Goal: Task Accomplishment & Management: Complete application form

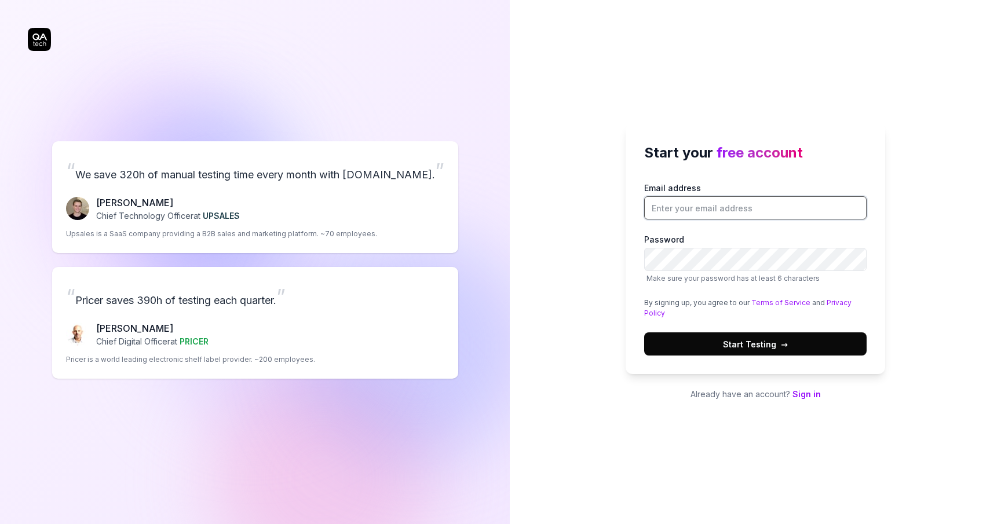
click at [730, 216] on input "Email address" at bounding box center [755, 207] width 222 height 23
type input "[PERSON_NAME][EMAIL_ADDRESS][DOMAIN_NAME]"
click at [752, 344] on span "Start Testing →" at bounding box center [755, 344] width 65 height 12
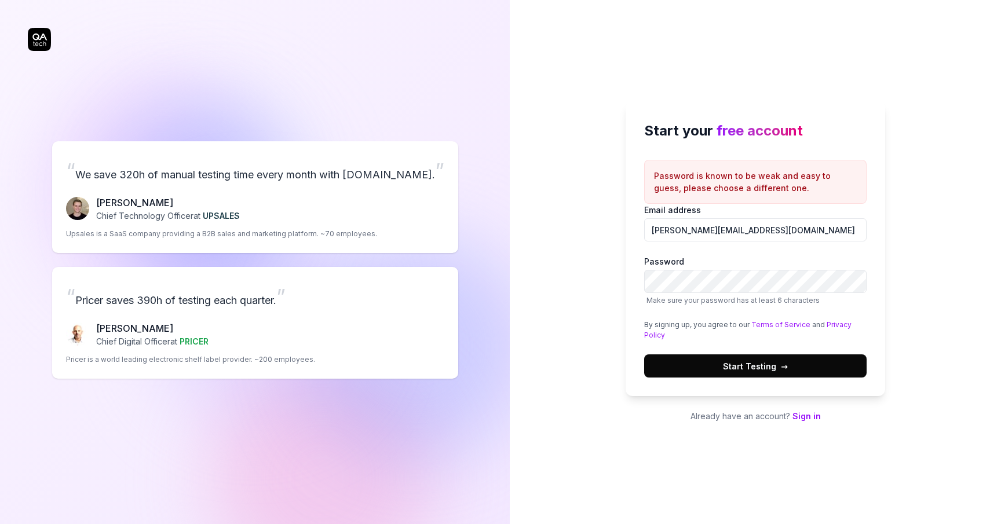
click at [787, 368] on span "→" at bounding box center [784, 366] width 7 height 12
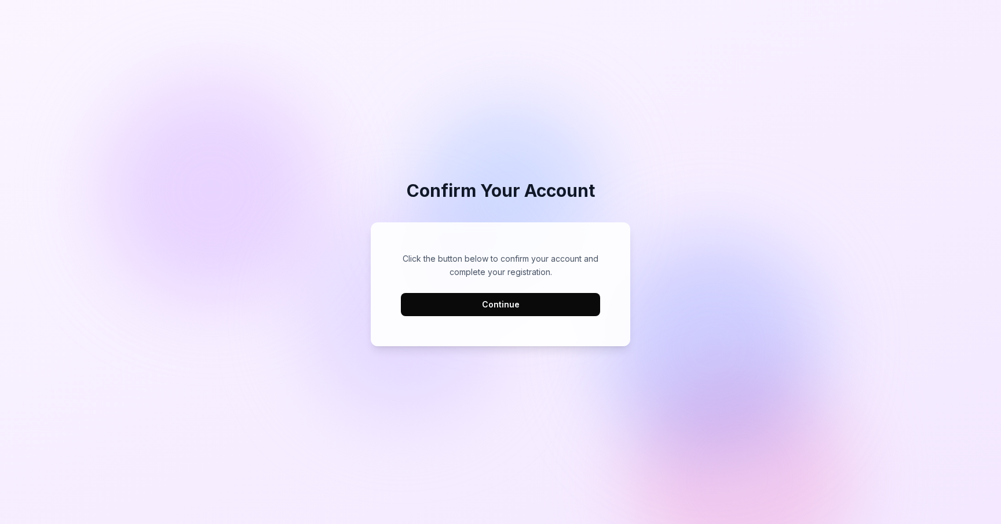
click at [535, 310] on button "Continue" at bounding box center [500, 304] width 199 height 23
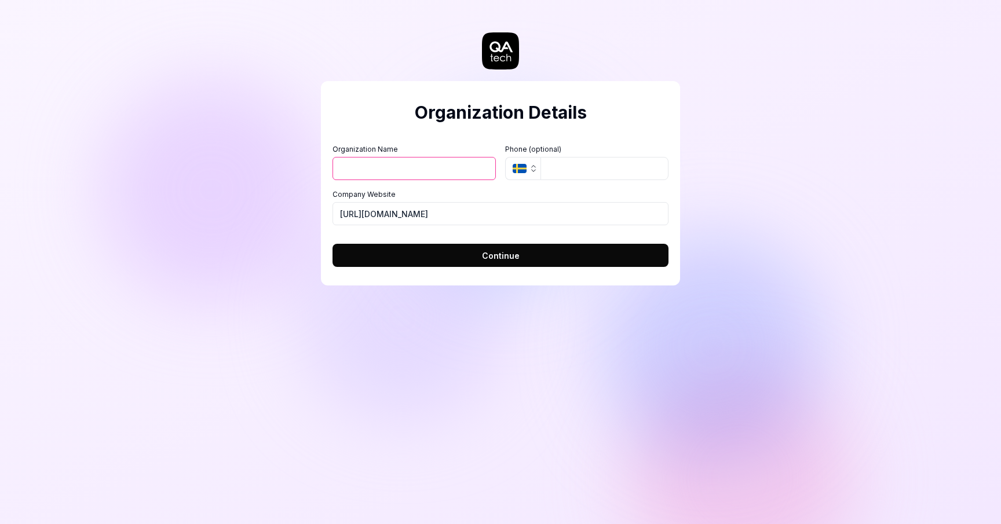
type input "B"
type input "Microdoc"
click at [505, 157] on button "SE" at bounding box center [522, 168] width 35 height 23
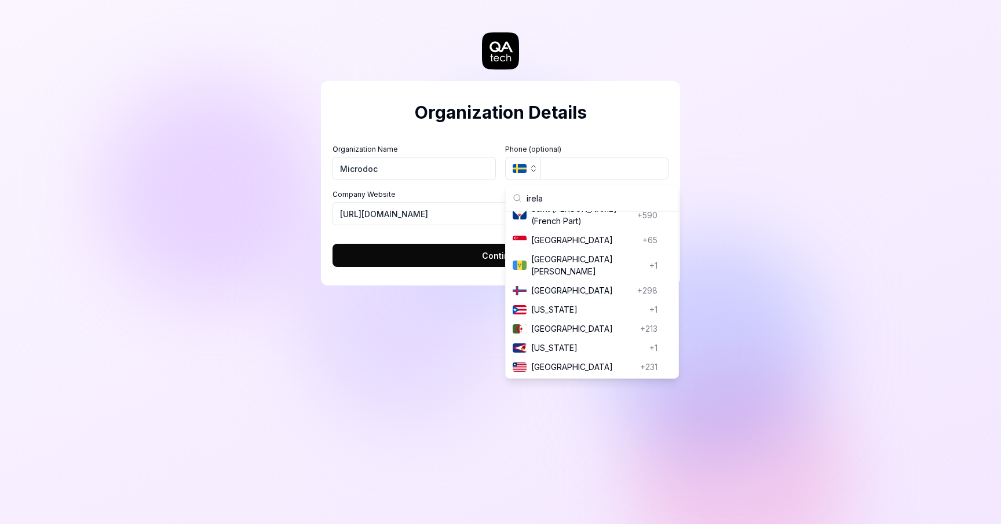
scroll to position [137, 0]
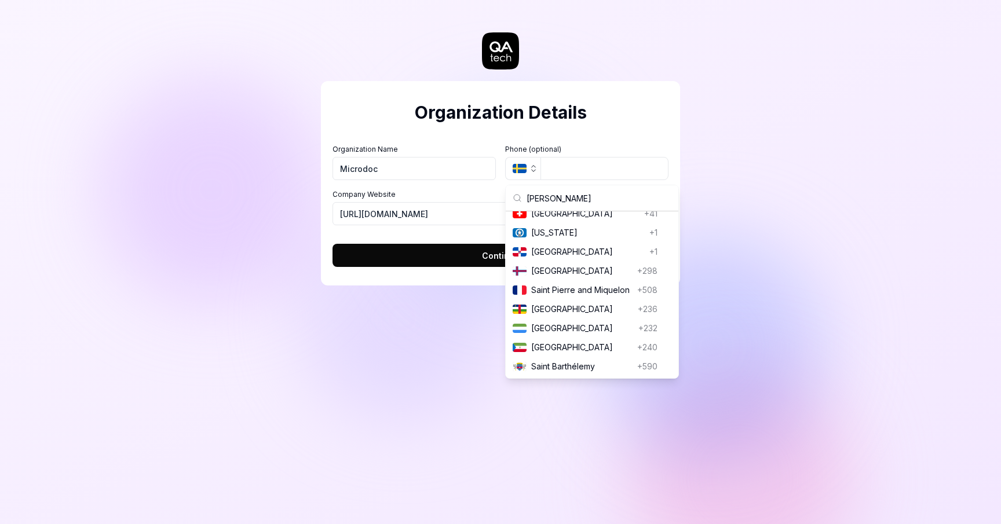
type input "ireland"
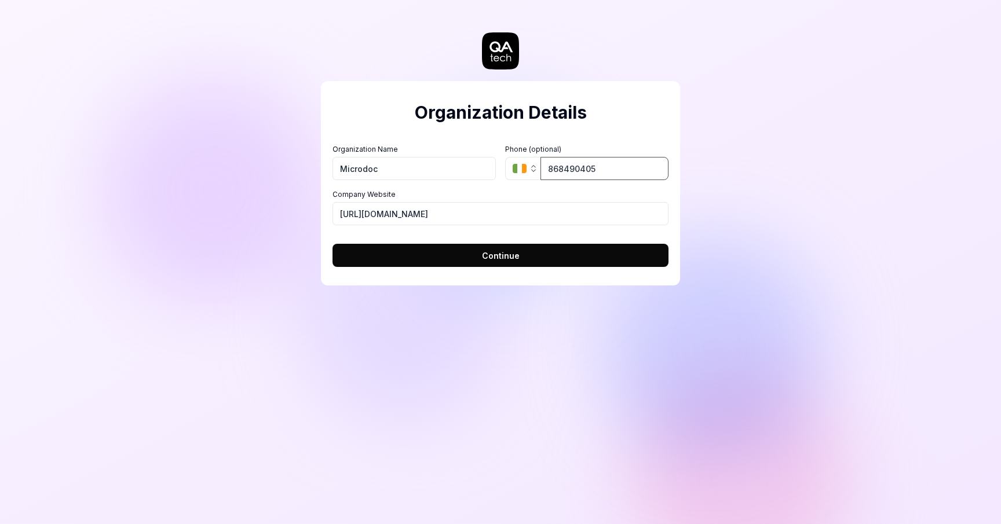
type input "868490405"
click at [332, 244] on button "Continue" at bounding box center [500, 255] width 336 height 23
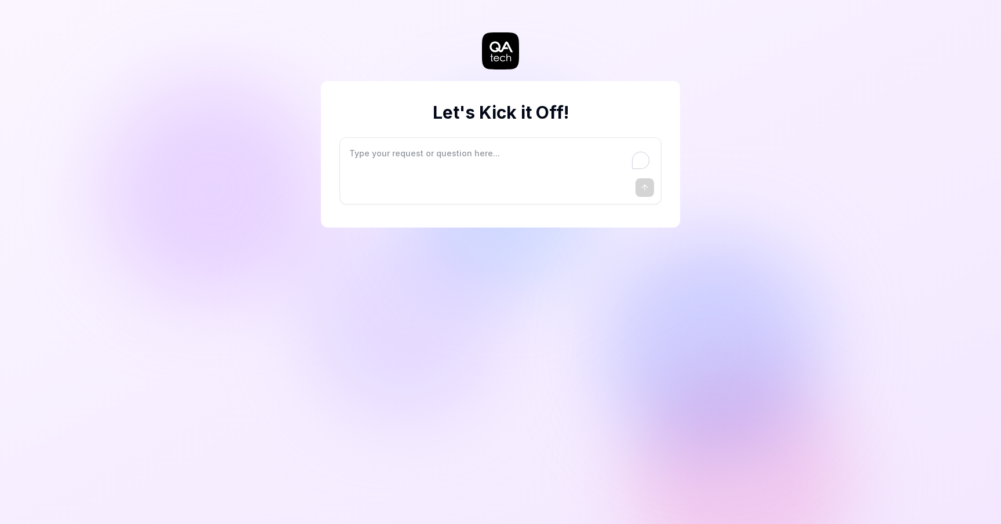
type textarea "*"
type textarea "I"
type textarea "*"
type textarea "I"
type textarea "*"
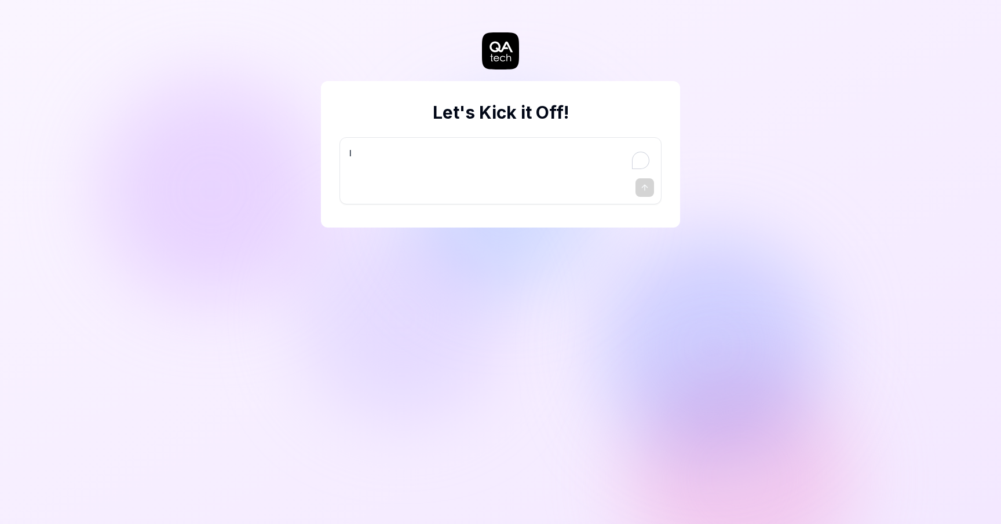
type textarea "I w"
type textarea "*"
type textarea "I wa"
type textarea "*"
type textarea "I wan"
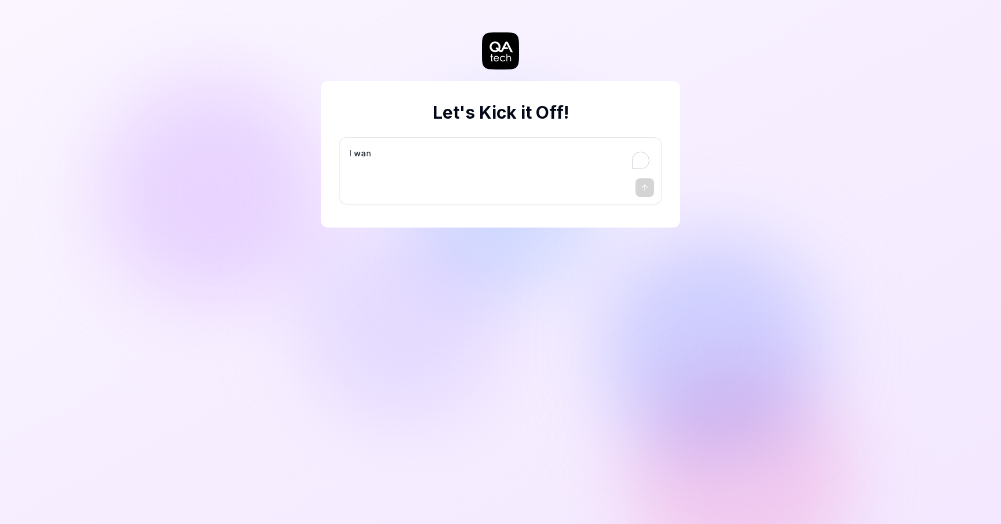
type textarea "*"
type textarea "I want"
type textarea "*"
type textarea "I want"
type textarea "*"
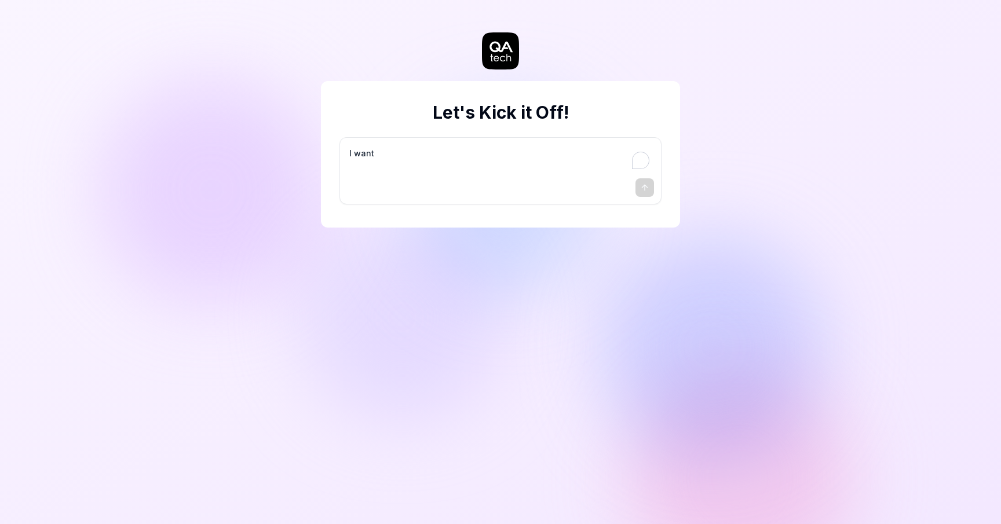
type textarea "I want a"
type textarea "*"
type textarea "I want a"
type textarea "*"
type textarea "I want a g"
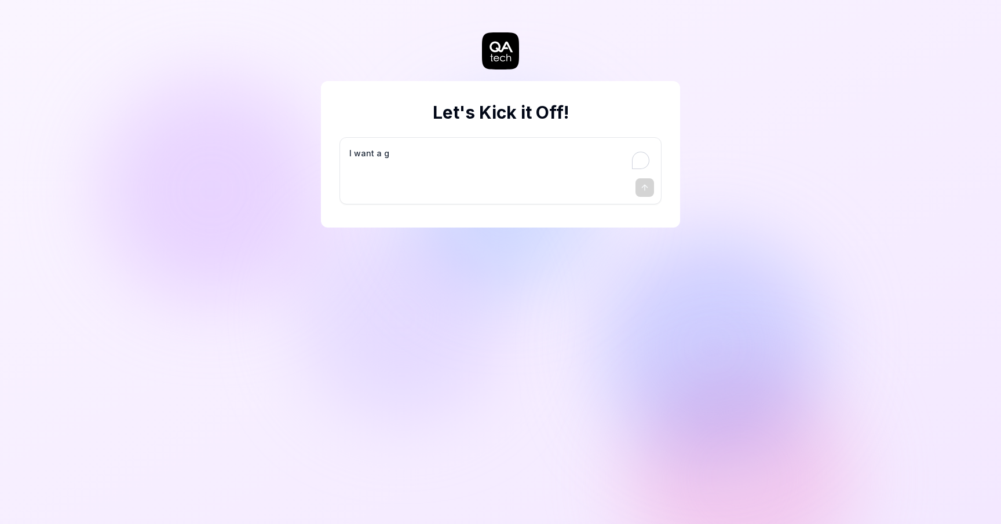
type textarea "*"
type textarea "I want a go"
type textarea "*"
type textarea "I want a goo"
type textarea "*"
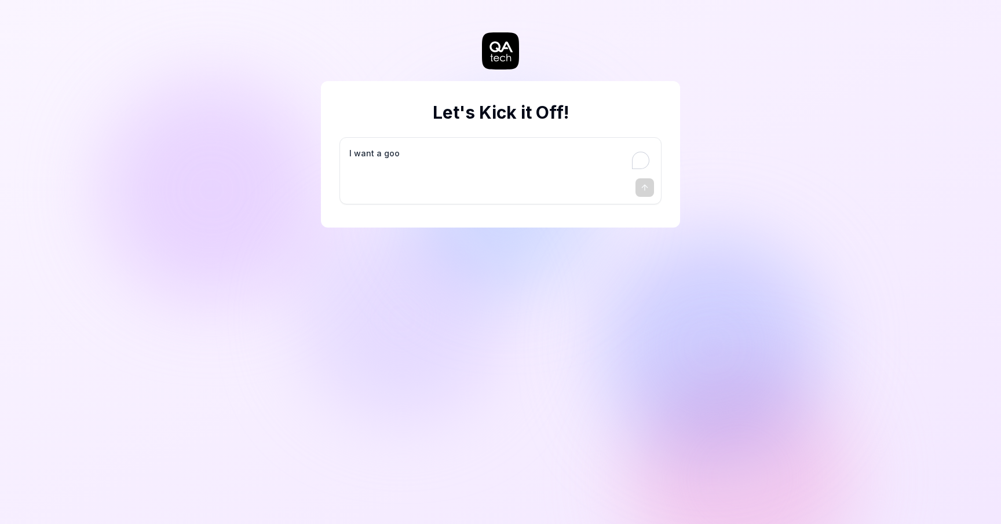
type textarea "I want a good"
type textarea "*"
type textarea "I want a good"
type textarea "*"
type textarea "I want a good t"
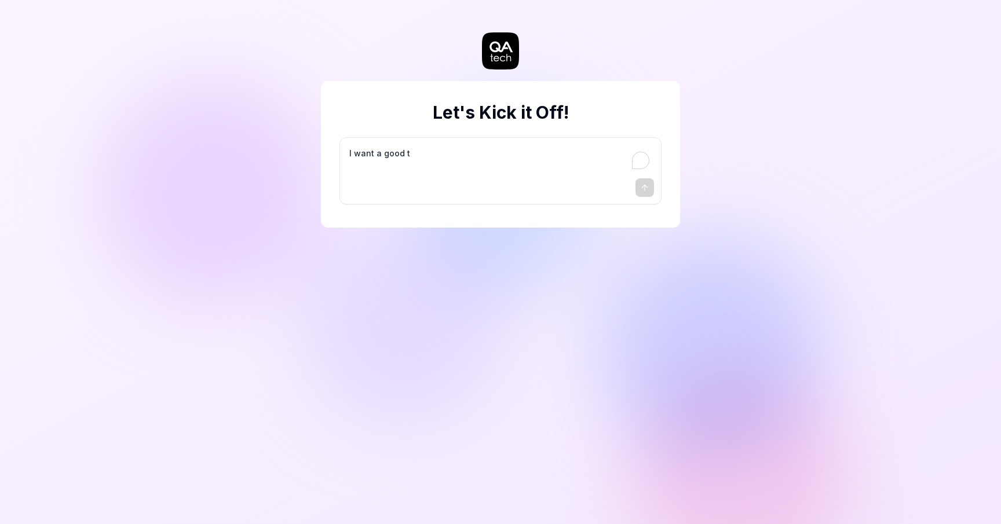
type textarea "*"
type textarea "I want a good te"
type textarea "*"
type textarea "I want a good tes"
type textarea "*"
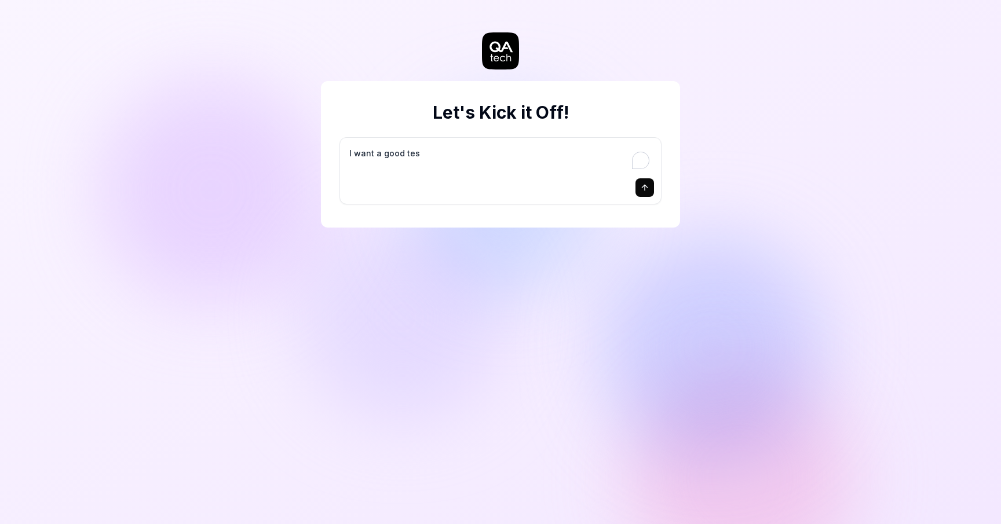
type textarea "I want a good test"
type textarea "*"
type textarea "I want a good test"
type textarea "*"
type textarea "I want a good test s"
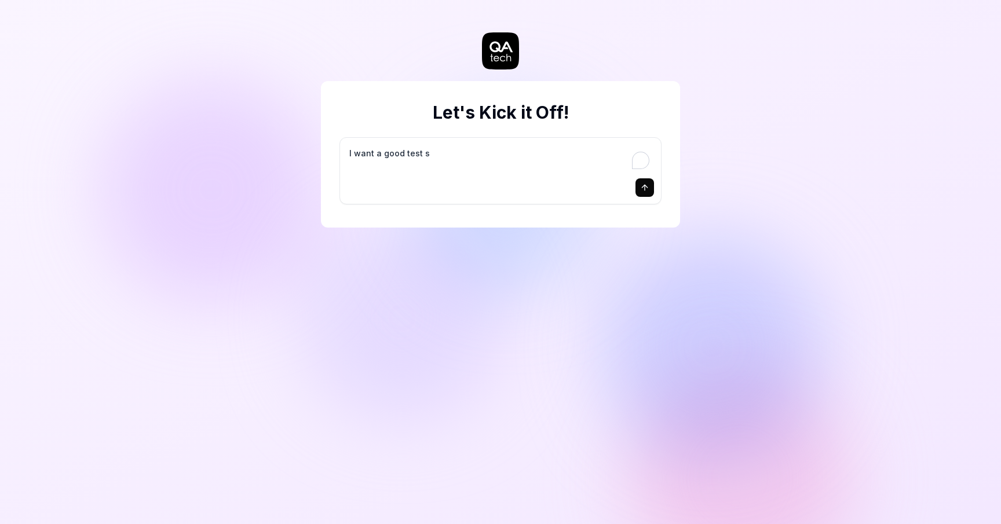
type textarea "*"
type textarea "I want a good test se"
type textarea "*"
type textarea "I want a good test set"
type textarea "*"
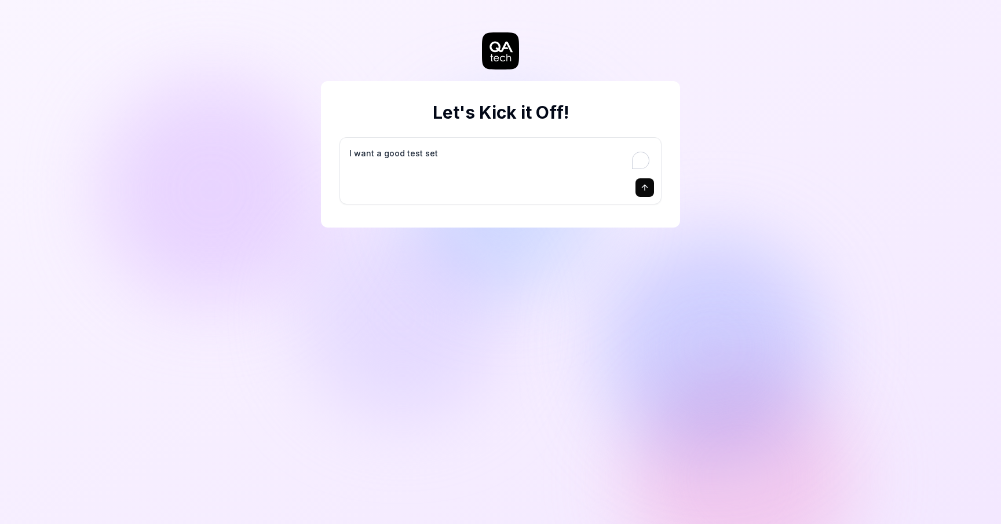
type textarea "I want a good test setu"
type textarea "*"
type textarea "I want a good test setup"
type textarea "*"
type textarea "I want a good test setup"
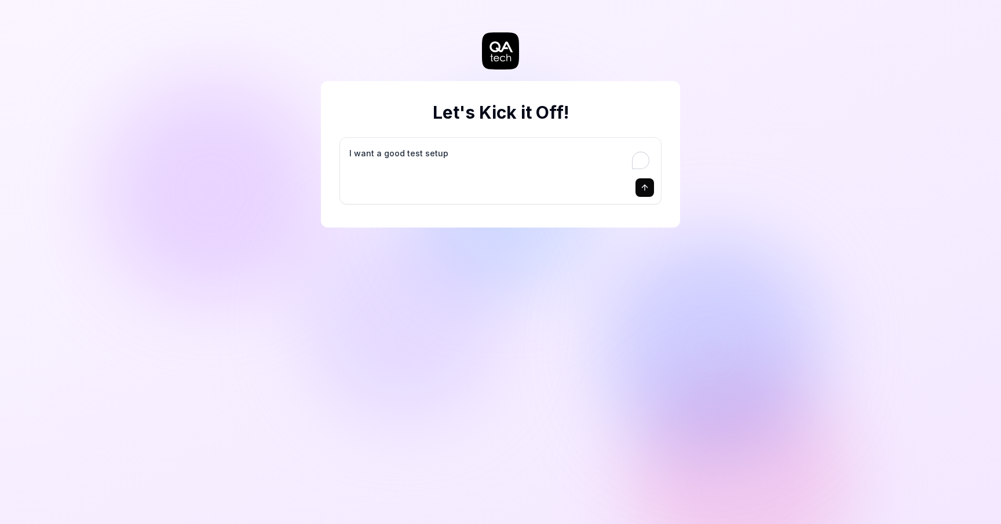
type textarea "*"
type textarea "I want a good test setup f"
type textarea "*"
type textarea "I want a good test setup fo"
type textarea "*"
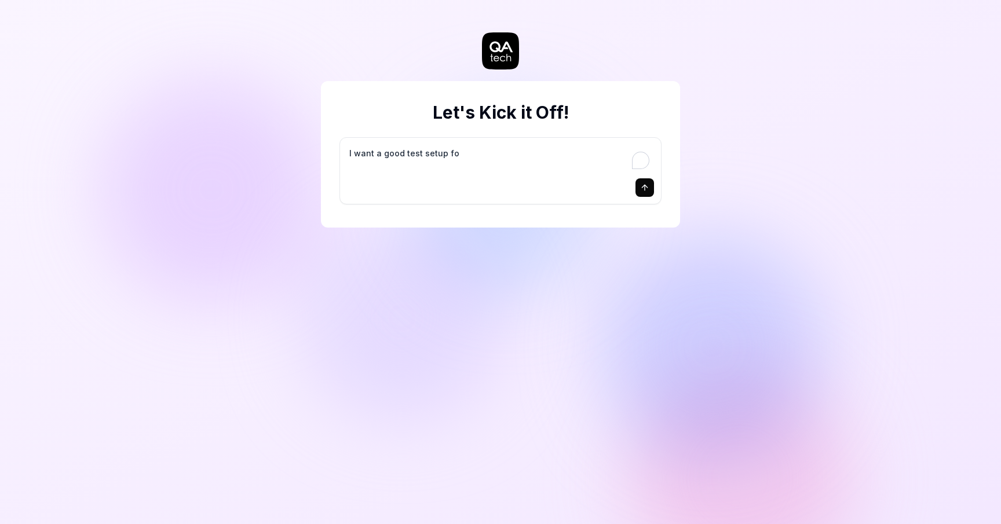
type textarea "I want a good test setup for"
type textarea "*"
type textarea "I want a good test setup for"
type textarea "*"
type textarea "I want a good test setup for m"
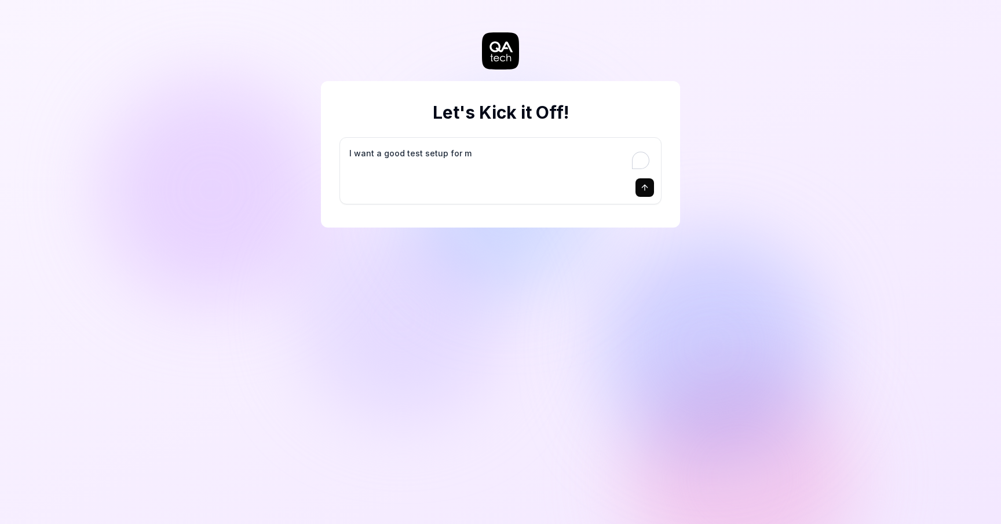
type textarea "*"
type textarea "I want a good test setup for my"
type textarea "*"
type textarea "I want a good test setup for my"
type textarea "*"
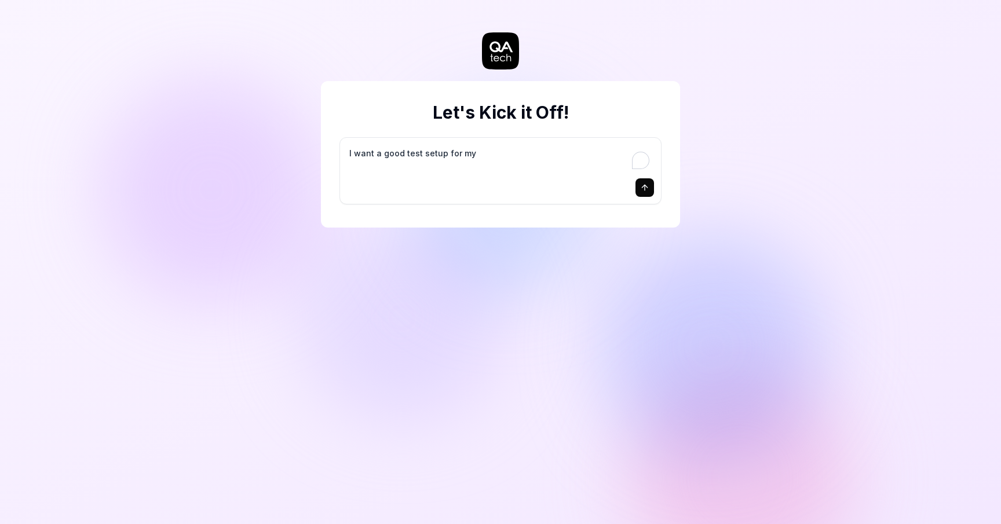
type textarea "I want a good test setup for my s"
type textarea "*"
type textarea "I want a good test setup for my si"
type textarea "*"
type textarea "I want a good test setup for my sit"
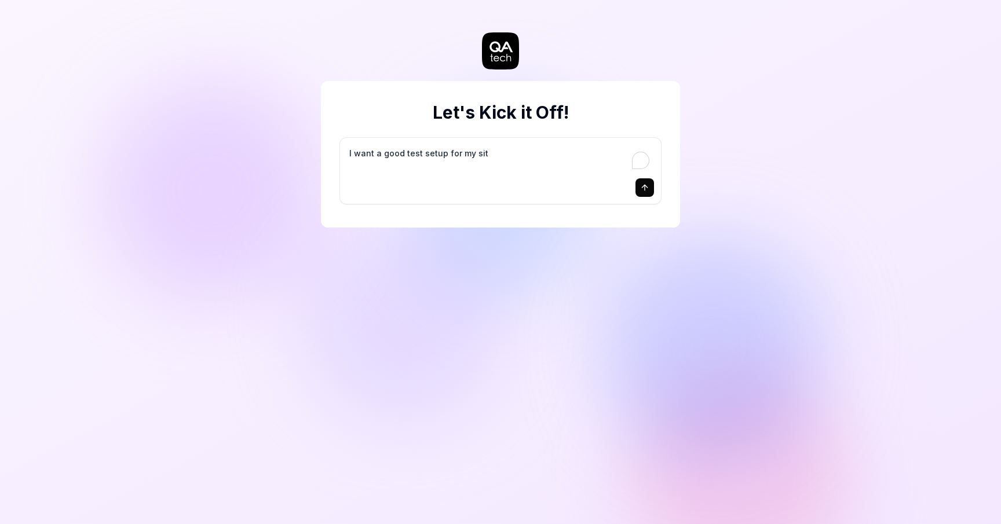
type textarea "*"
type textarea "I want a good test setup for my site"
type textarea "*"
type textarea "I want a good test setup for my site"
type textarea "*"
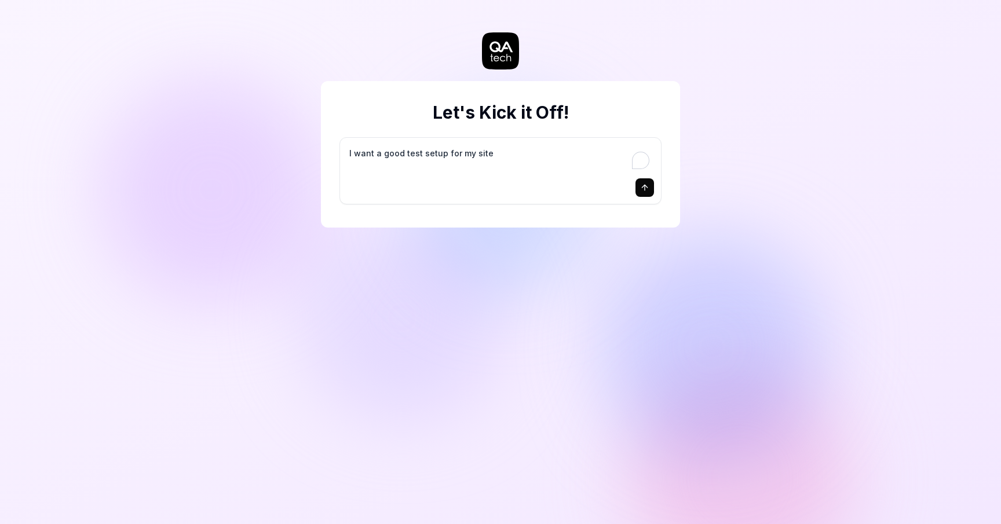
type textarea "I want a good test setup for my site -"
type textarea "*"
type textarea "I want a good test setup for my site -"
type textarea "*"
type textarea "I want a good test setup for my site - h"
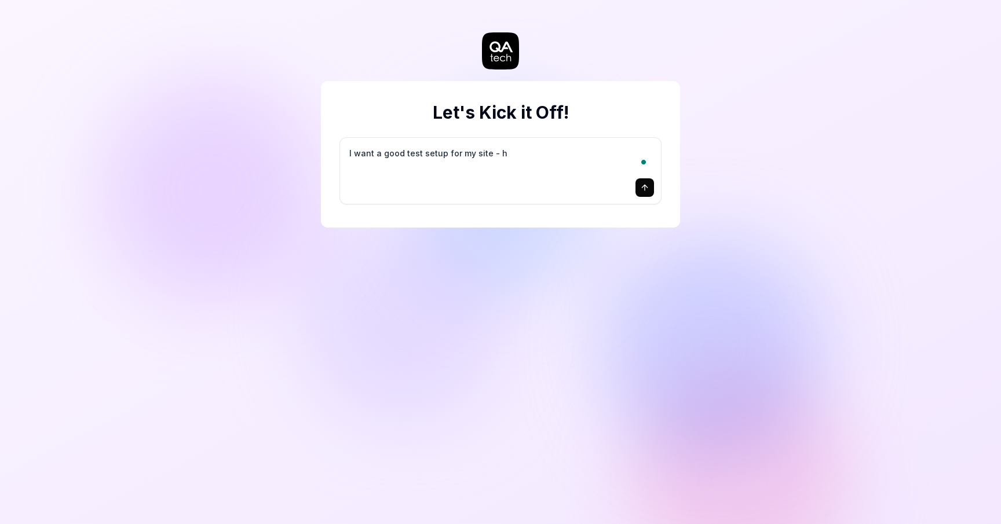
type textarea "*"
type textarea "I want a good test setup for my site - he"
type textarea "*"
type textarea "I want a good test setup for my site - hel"
type textarea "*"
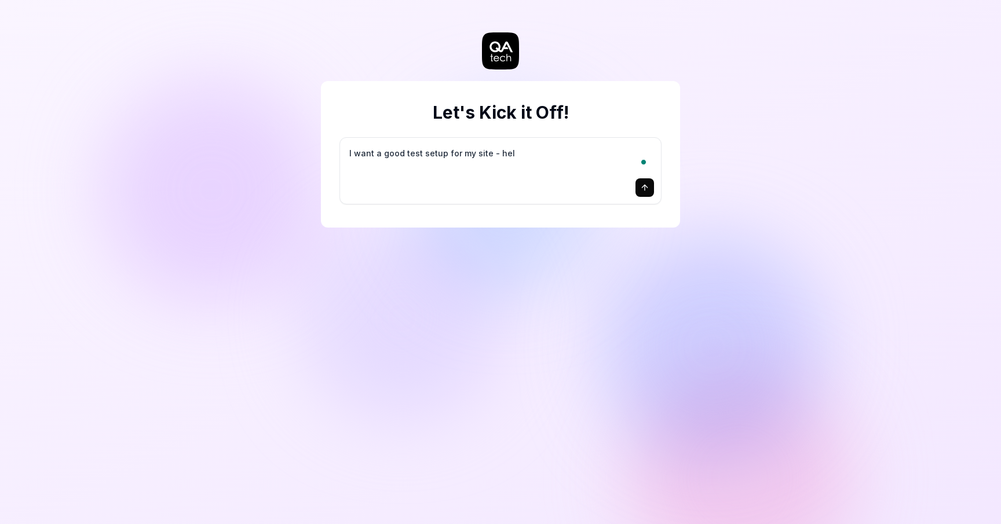
type textarea "I want a good test setup for my site - help"
type textarea "*"
type textarea "I want a good test setup for my site - help"
type textarea "*"
type textarea "I want a good test setup for my site - help m"
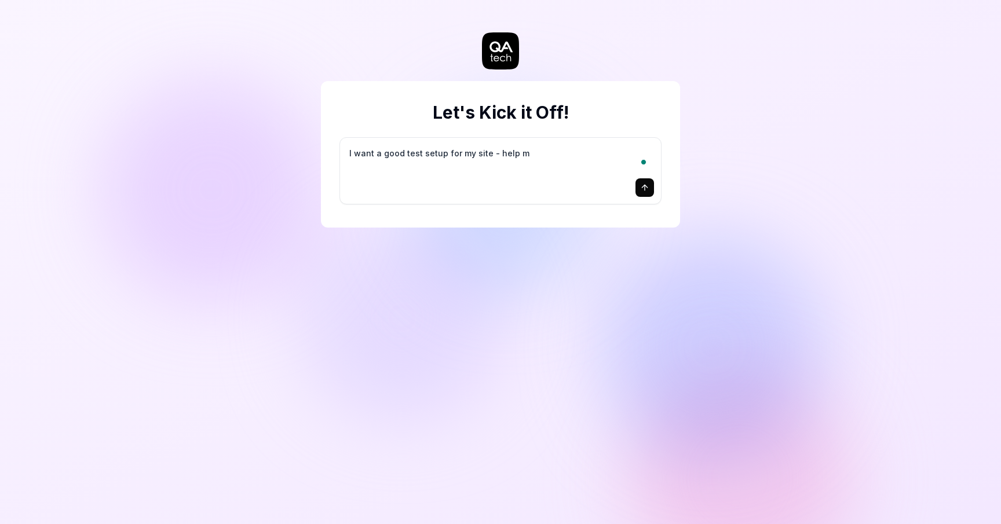
type textarea "*"
type textarea "I want a good test setup for my site - help me"
type textarea "*"
type textarea "I want a good test setup for my site - help me"
type textarea "*"
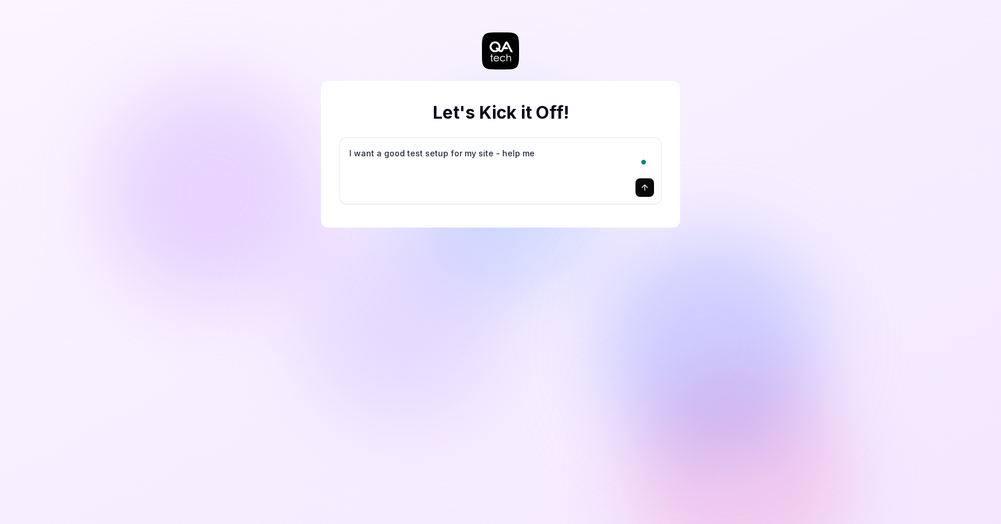
type textarea "I want a good test setup for my site - help me c"
type textarea "*"
type textarea "I want a good test setup for my site - help me cr"
type textarea "*"
type textarea "I want a good test setup for my site - help me cre"
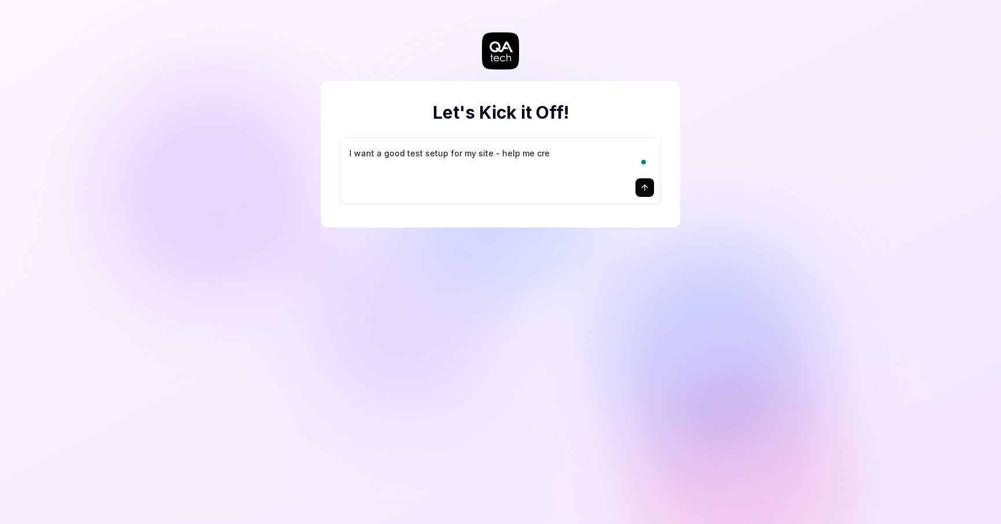
type textarea "*"
type textarea "I want a good test setup for my site - help me crea"
type textarea "*"
type textarea "I want a good test setup for my site - help me creat"
type textarea "*"
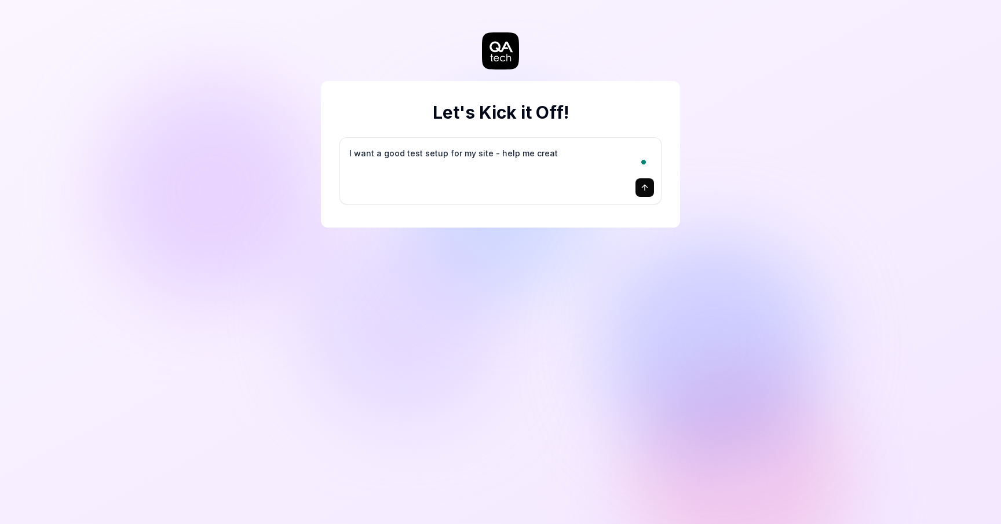
type textarea "I want a good test setup for my site - help me create"
type textarea "*"
type textarea "I want a good test setup for my site - help me create"
type textarea "*"
type textarea "I want a good test setup for my site - help me create t"
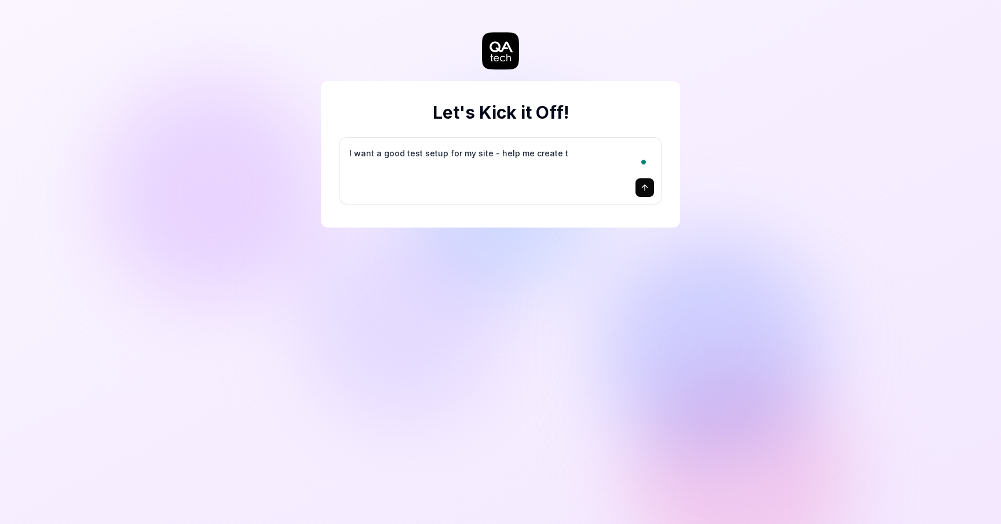
type textarea "*"
type textarea "I want a good test setup for my site - help me create th"
type textarea "*"
type textarea "I want a good test setup for my site - help me create the"
type textarea "*"
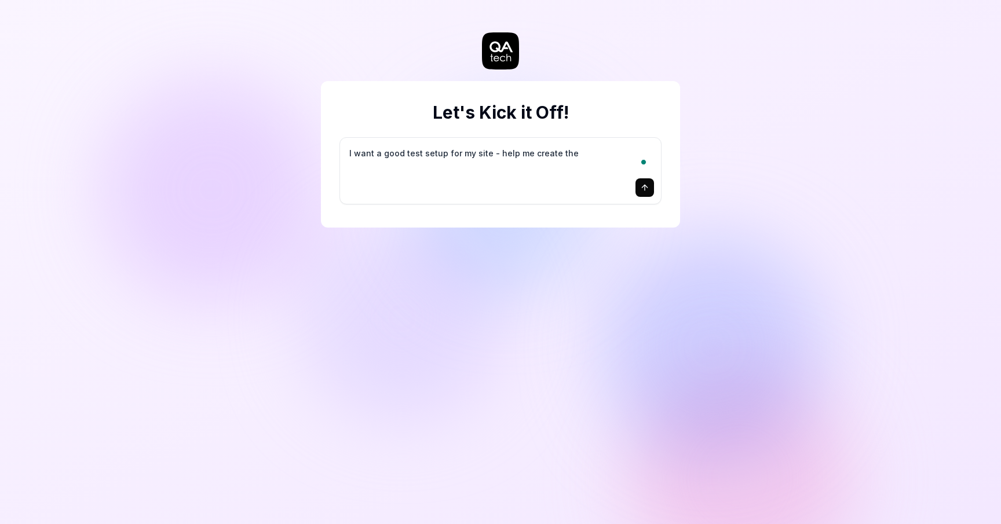
type textarea "I want a good test setup for my site - help me create the"
type textarea "*"
type textarea "I want a good test setup for my site - help me create the f"
type textarea "*"
type textarea "I want a good test setup for my site - help me create the fi"
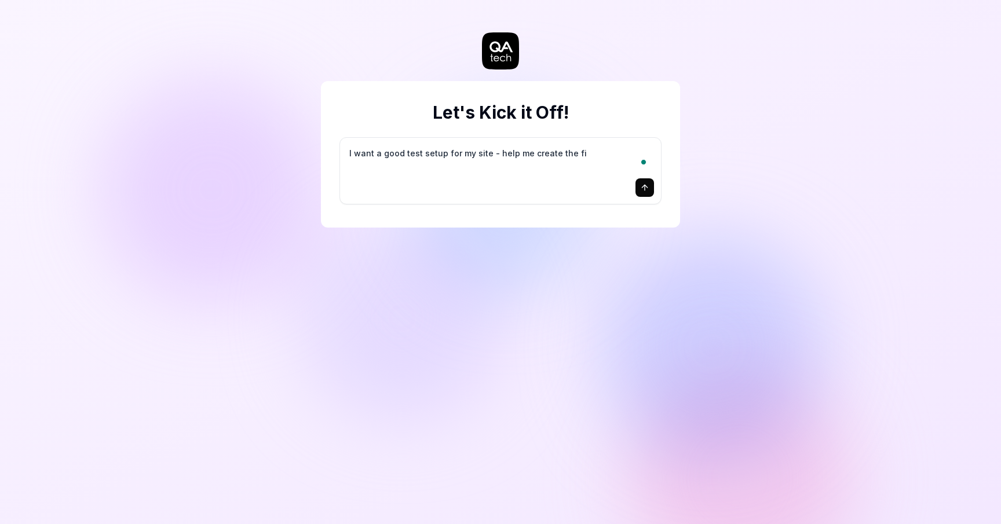
type textarea "*"
type textarea "I want a good test setup for my site - help me create the fir"
type textarea "*"
type textarea "I want a good test setup for my site - help me create the firs"
type textarea "*"
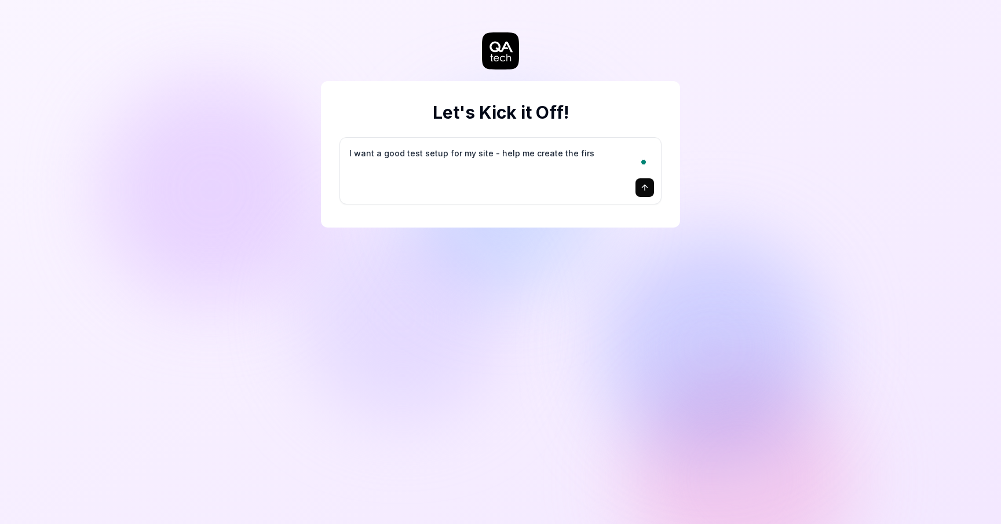
type textarea "I want a good test setup for my site - help me create the first"
type textarea "*"
type textarea "I want a good test setup for my site - help me create the first"
type textarea "*"
type textarea "I want a good test setup for my site - help me create the first 3"
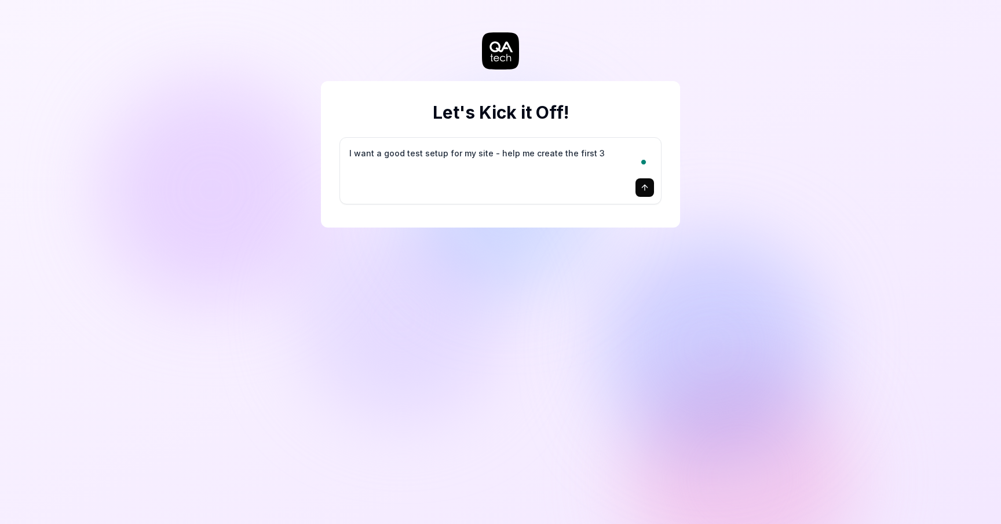
type textarea "*"
type textarea "I want a good test setup for my site - help me create the first 3-"
type textarea "*"
type textarea "I want a good test setup for my site - help me create the first 3-5"
type textarea "*"
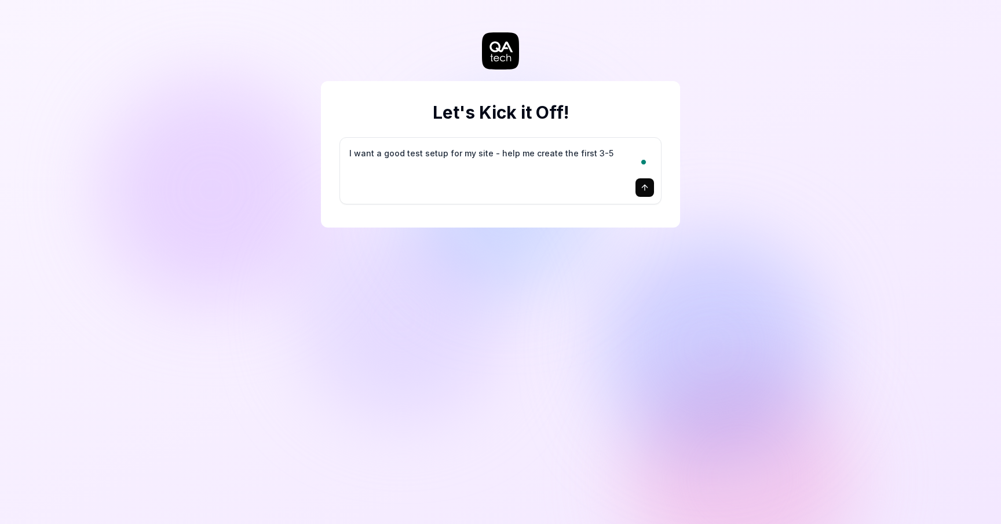
type textarea "I want a good test setup for my site - help me create the first 3-5"
type textarea "*"
type textarea "I want a good test setup for my site - help me create the first 3-5 t"
type textarea "*"
type textarea "I want a good test setup for my site - help me create the first 3-5 te"
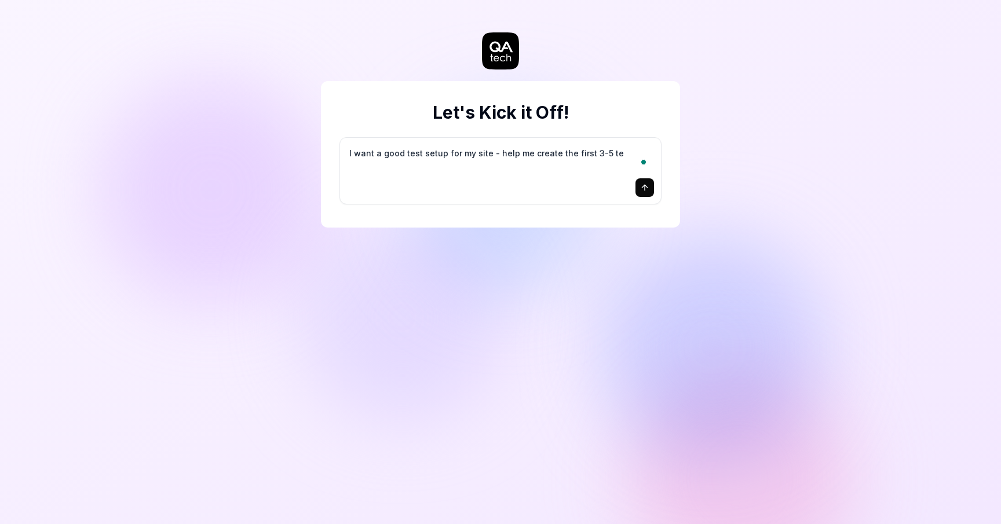
type textarea "*"
type textarea "I want a good test setup for my site - help me create the first 3-5 tes"
type textarea "*"
type textarea "I want a good test setup for my site - help me create the first 3-5 test"
type textarea "*"
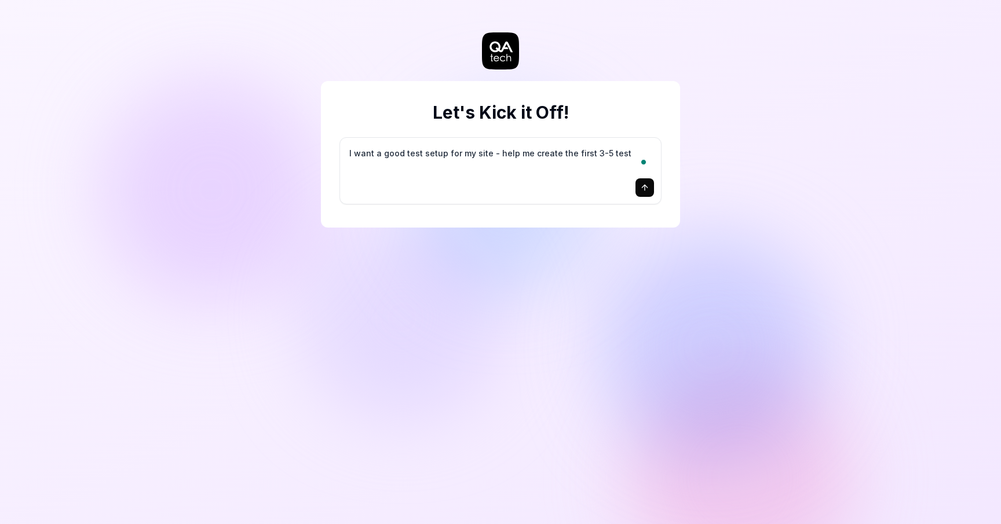
type textarea "I want a good test setup for my site - help me create the first 3-5 test"
type textarea "*"
type textarea "I want a good test setup for my site - help me create the first 3-5 test c"
type textarea "*"
type textarea "I want a good test setup for my site - help me create the first 3-5 test ca"
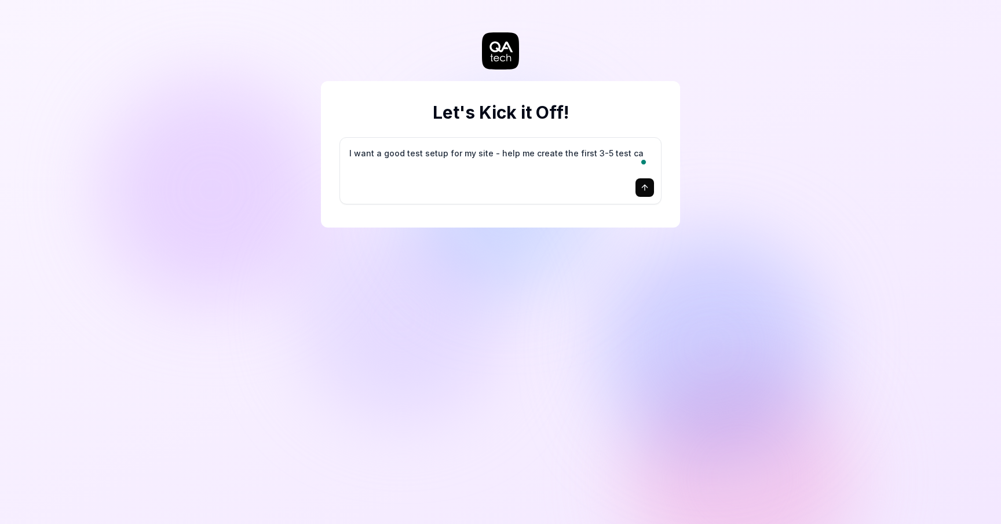
type textarea "*"
type textarea "I want a good test setup for my site - help me create the first 3-5 test cas"
type textarea "*"
type textarea "I want a good test setup for my site - help me create the first 3-5 test case"
type textarea "*"
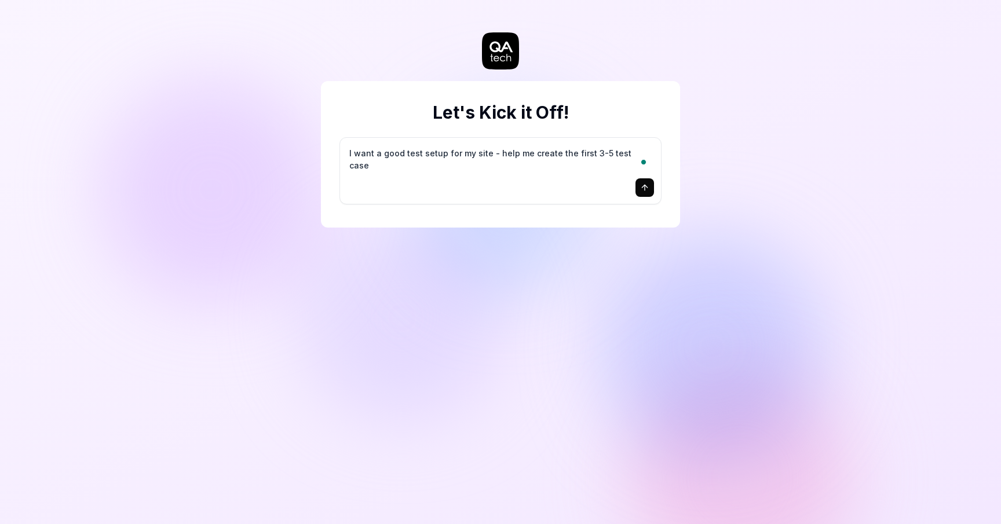
type textarea "I want a good test setup for my site - help me create the first 3-5 test cases"
click at [605, 175] on div "I want a good test setup for my site - help me create the first 3-5 test cases" at bounding box center [500, 171] width 321 height 66
click at [646, 193] on button "submit" at bounding box center [644, 187] width 19 height 19
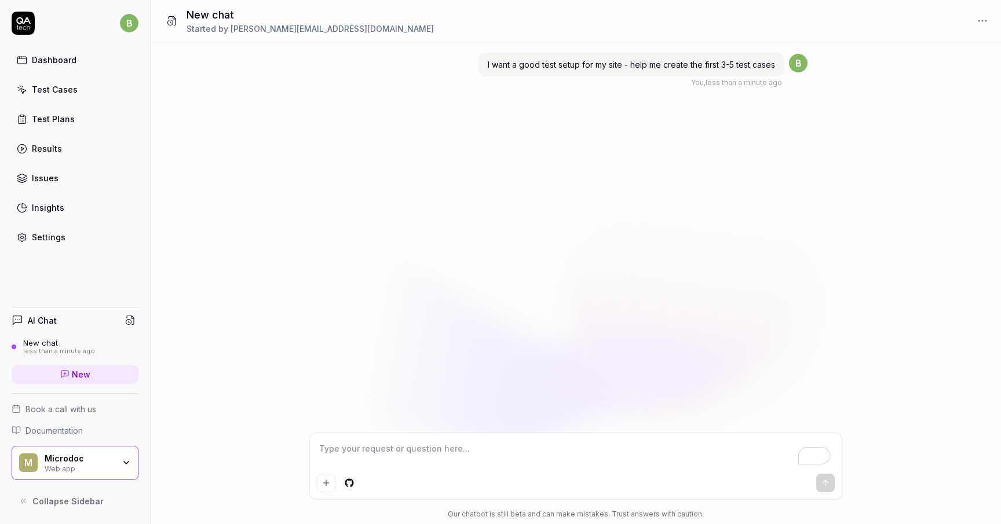
click at [273, 282] on div "I want a good test setup for my site - help me create the first 3-5 test cases …" at bounding box center [576, 237] width 850 height 390
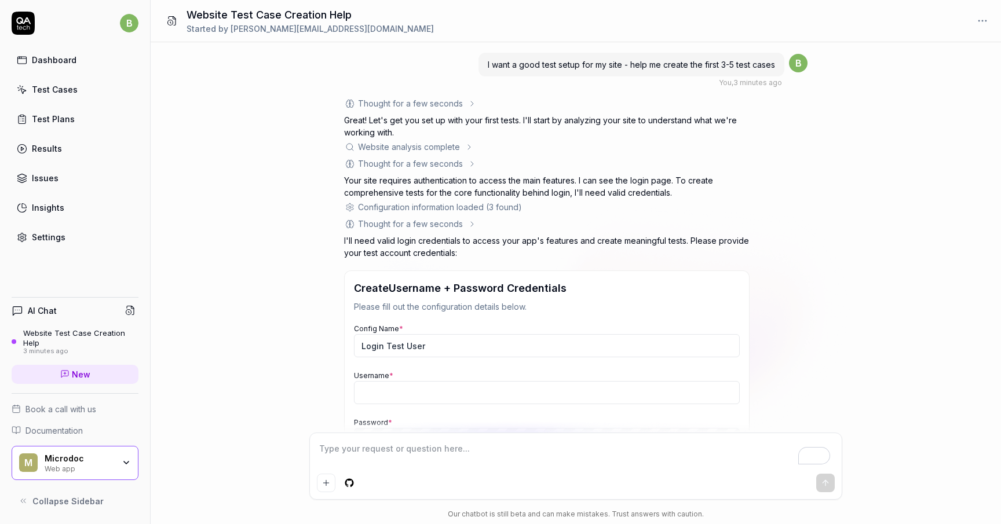
scroll to position [134, 0]
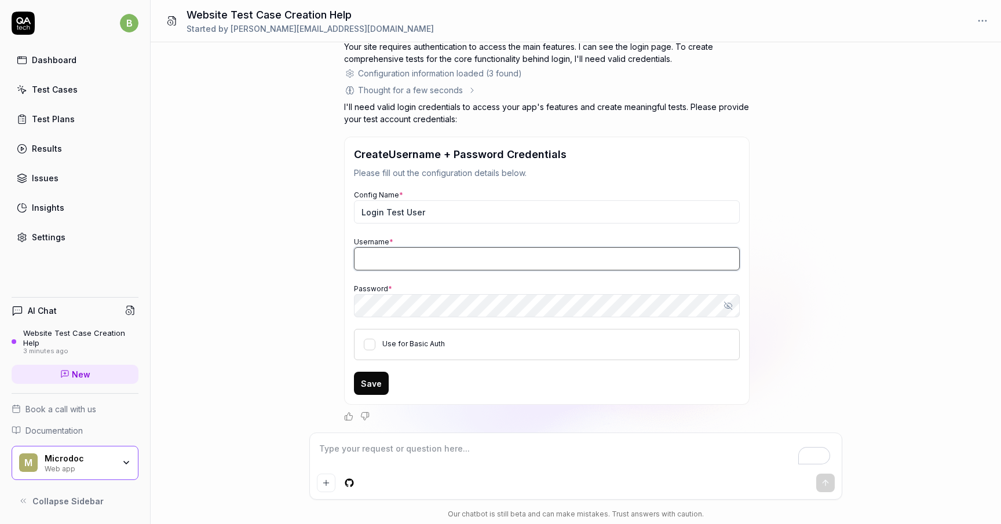
type textarea "*"
click at [449, 261] on input "Username *" at bounding box center [547, 258] width 386 height 23
type input "[EMAIL_ADDRESS][DOMAIN_NAME]"
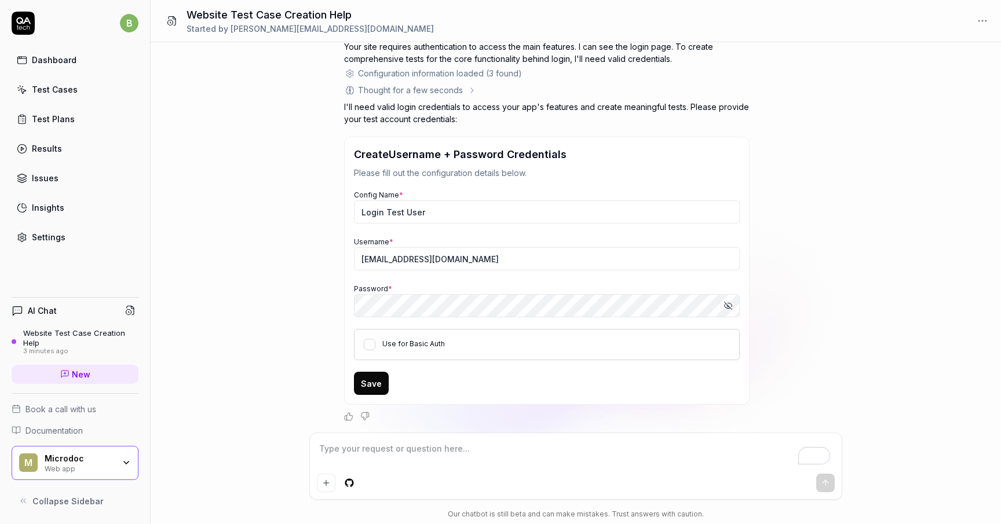
click at [308, 350] on div "I want a good test setup for my site - help me create the first 3-5 test cases …" at bounding box center [576, 237] width 850 height 390
click at [370, 343] on button "Use for Basic Auth" at bounding box center [370, 345] width 12 height 12
click at [726, 304] on icon "button" at bounding box center [728, 306] width 8 height 8
click at [726, 304] on icon "button" at bounding box center [727, 305] width 9 height 9
click at [384, 384] on button "Save" at bounding box center [371, 383] width 35 height 23
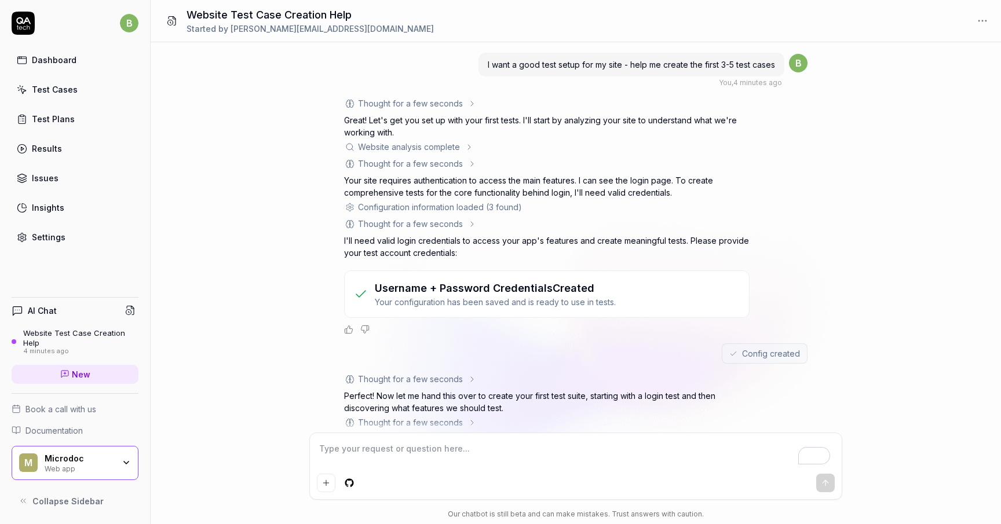
scroll to position [96, 0]
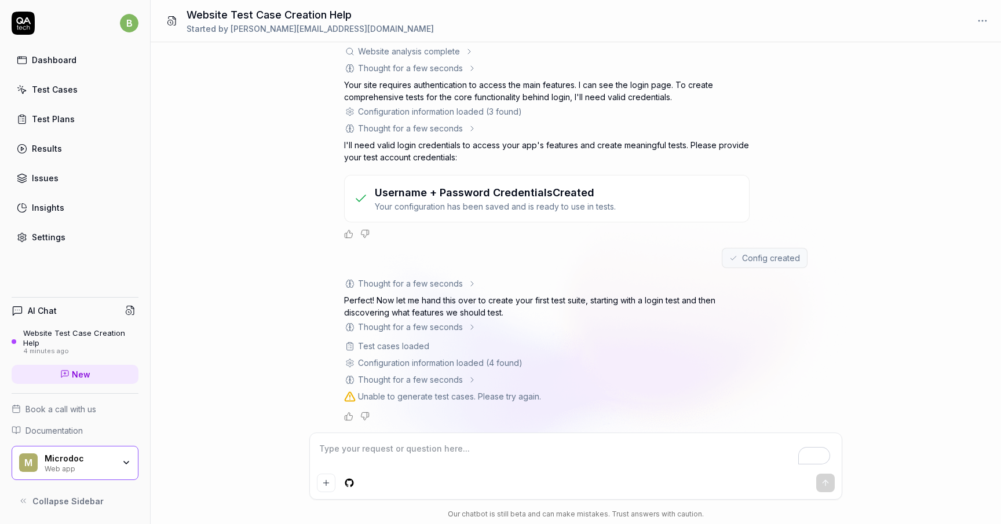
click at [534, 462] on textarea "To enrich screen reader interactions, please activate Accessibility in Grammarl…" at bounding box center [576, 454] width 518 height 29
click at [535, 456] on textarea "To enrich screen reader interactions, please activate Accessibility in Grammarl…" at bounding box center [576, 454] width 518 height 29
click at [468, 458] on textarea "To enrich screen reader interactions, please activate Accessibility in Grammarl…" at bounding box center [576, 454] width 518 height 29
click at [412, 378] on div "Thought for a few seconds" at bounding box center [410, 380] width 105 height 12
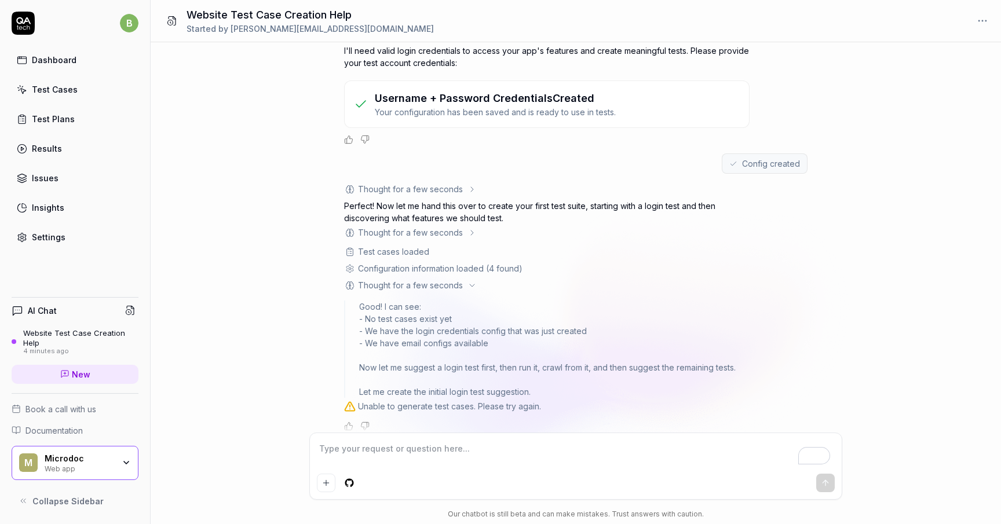
scroll to position [200, 0]
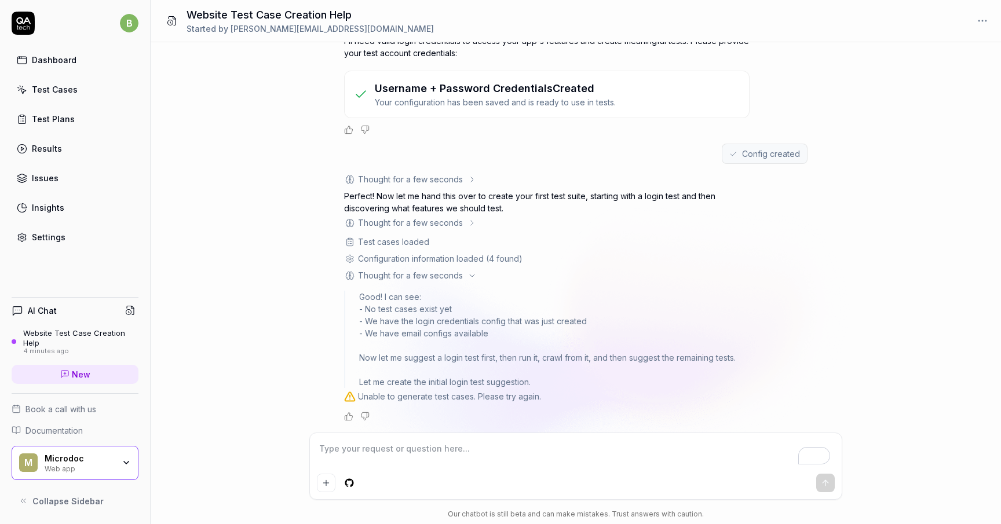
click at [425, 449] on textarea "To enrich screen reader interactions, please activate Accessibility in Grammarl…" at bounding box center [576, 454] width 518 height 29
type textarea "*"
type textarea "T"
type textarea "*"
type textarea "Tr"
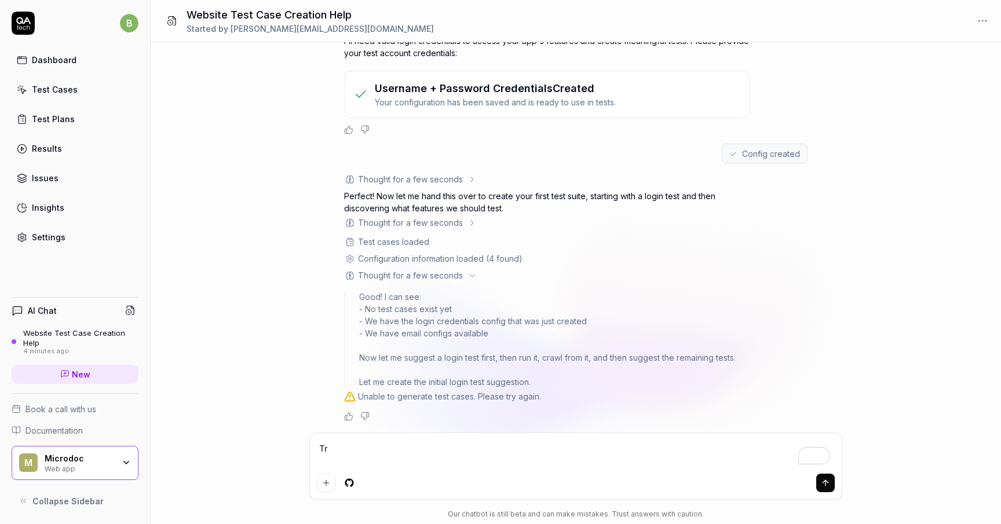
type textarea "*"
type textarea "Try"
type textarea "*"
type textarea "Try ag"
type textarea "*"
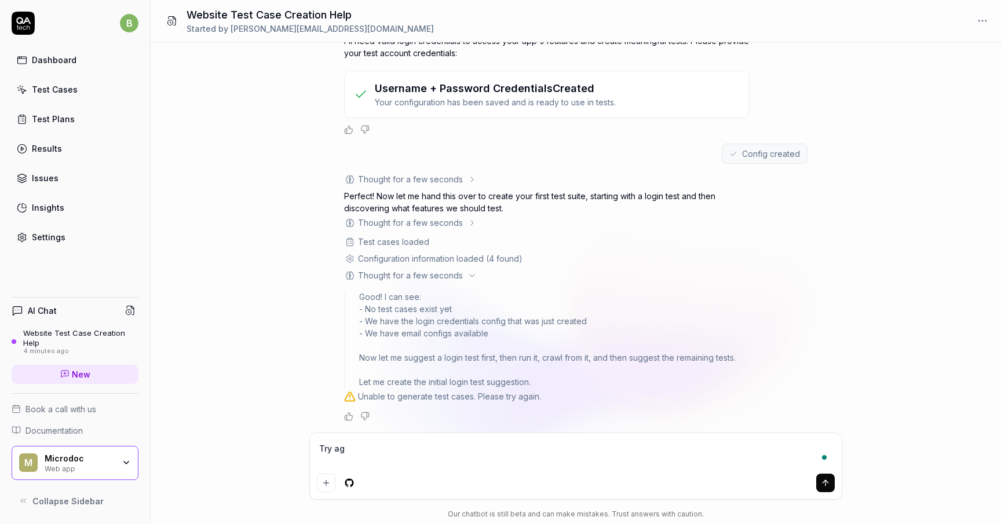
type textarea "Try aga"
type textarea "*"
type textarea "Try again"
type textarea "*"
type textarea "Try again"
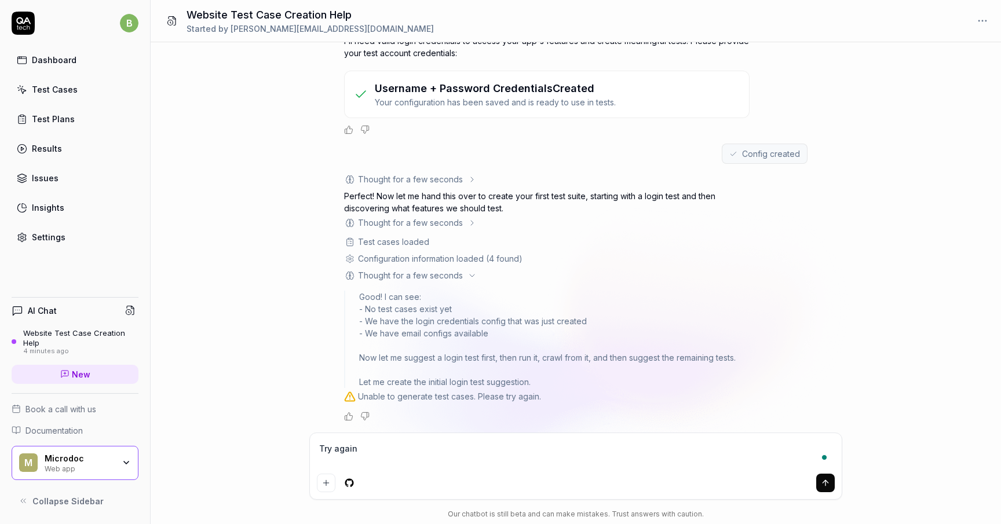
type textarea "*"
type textarea "Try again to"
type textarea "*"
type textarea "Try again to"
type textarea "*"
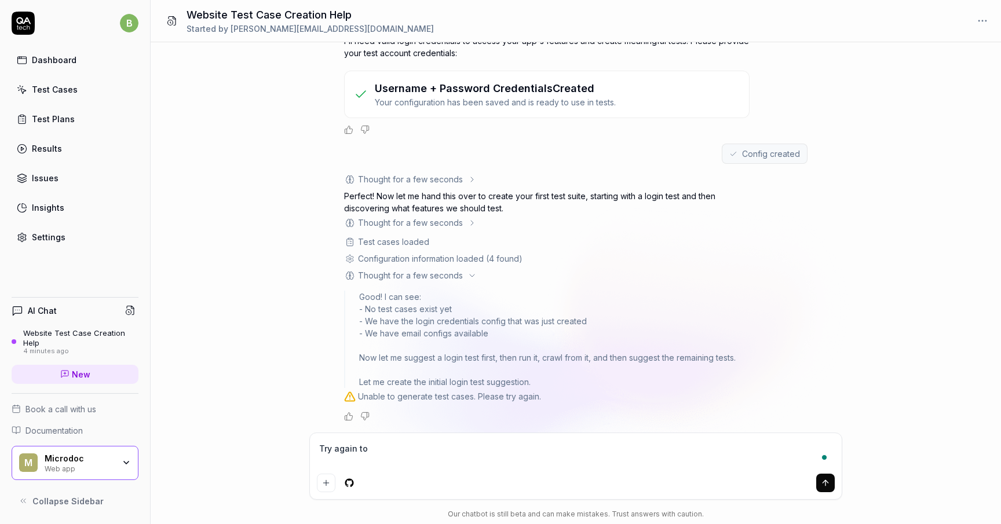
type textarea "Try again to c"
type textarea "*"
type textarea "Try again to cre"
type textarea "*"
type textarea "Try again to crea"
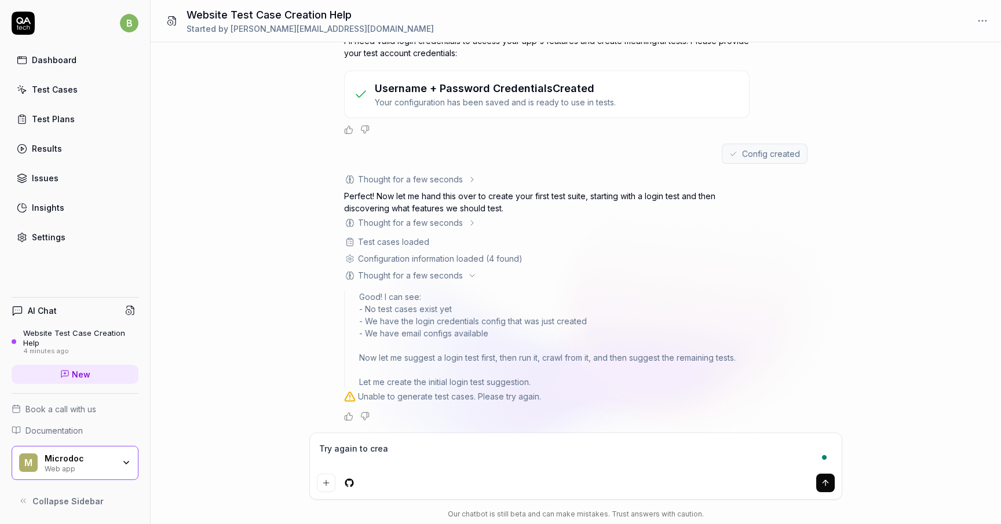
type textarea "*"
type textarea "Try again to creat"
type textarea "*"
type textarea "Try again to create"
type textarea "*"
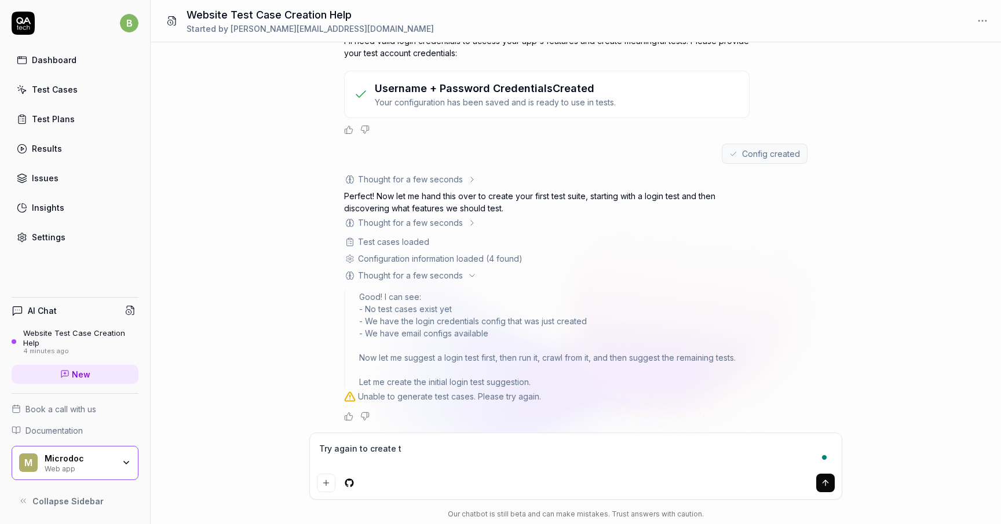
type textarea "Try again to create th"
type textarea "*"
type textarea "Try again to create the"
type textarea "*"
type textarea "Try again to create the f"
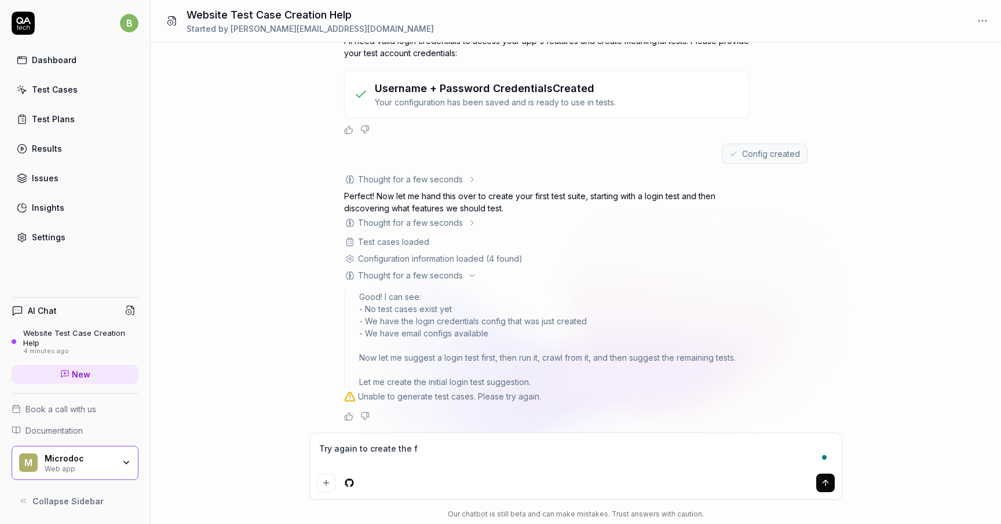
type textarea "*"
type textarea "Try again to create the fl"
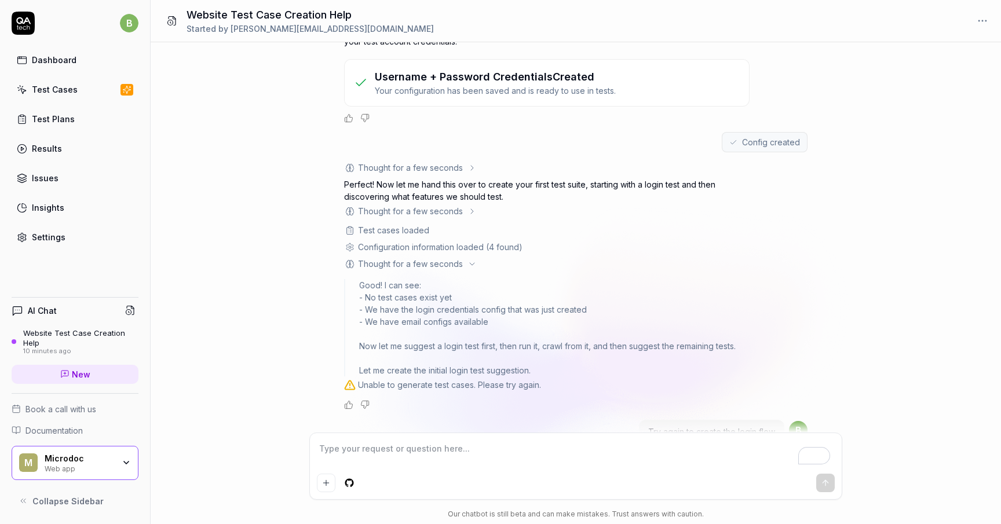
scroll to position [382, 0]
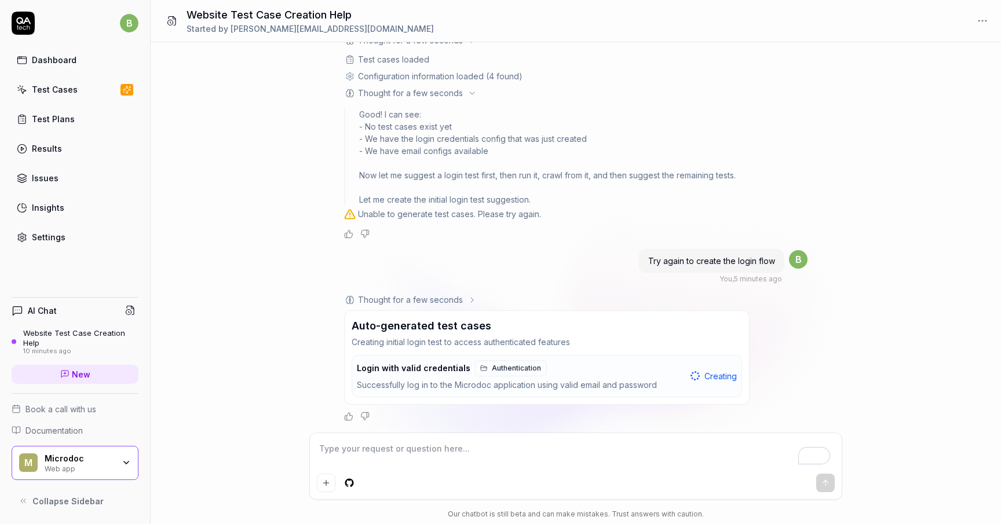
click at [745, 312] on div "Auto-generated test cases Creating initial login test to access authenticated f…" at bounding box center [546, 357] width 405 height 94
